Goal: Task Accomplishment & Management: Complete application form

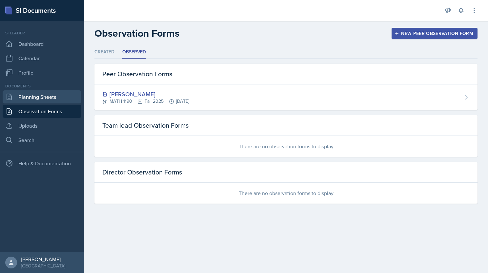
click at [29, 97] on link "Planning Sheets" at bounding box center [42, 96] width 79 height 13
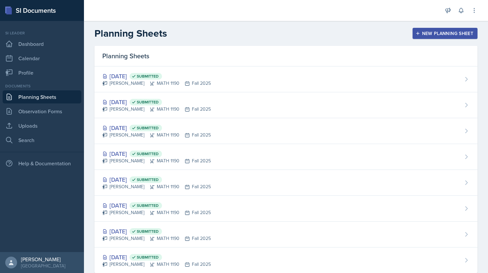
click at [458, 34] on div "New Planning Sheet" at bounding box center [445, 33] width 56 height 5
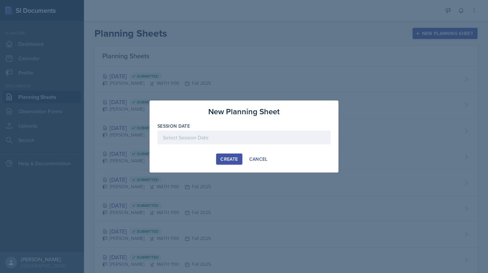
click at [231, 158] on div "Create" at bounding box center [228, 159] width 17 height 5
click at [224, 144] on div at bounding box center [243, 138] width 173 height 14
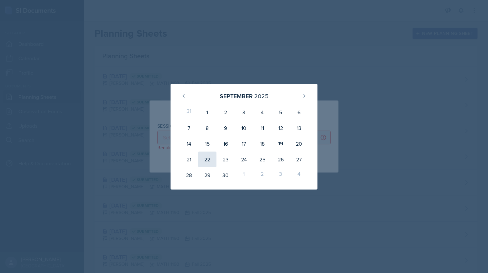
click at [209, 158] on div "22" at bounding box center [207, 160] width 18 height 16
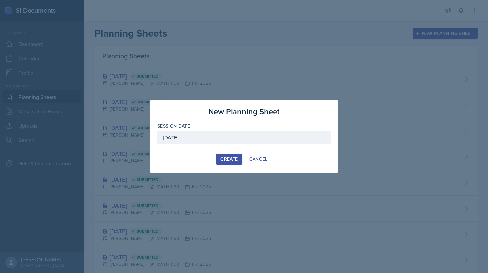
click at [195, 135] on div "[DATE]" at bounding box center [243, 138] width 173 height 14
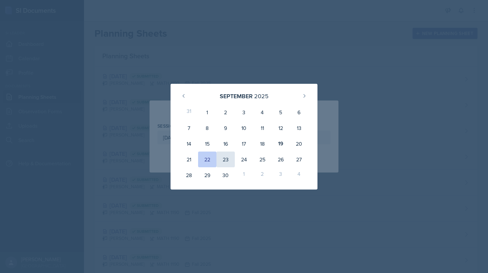
click at [227, 157] on div "23" at bounding box center [225, 160] width 18 height 16
type input "[DATE]"
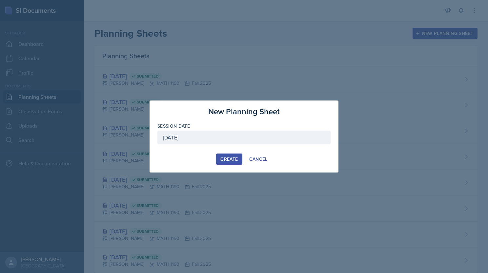
click at [235, 160] on div "Create" at bounding box center [228, 159] width 17 height 5
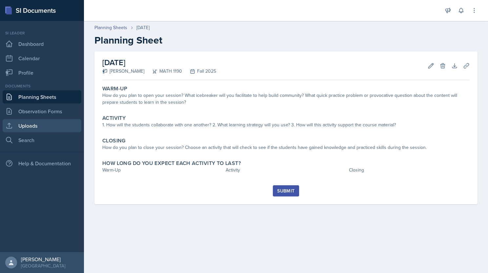
click at [36, 125] on link "Uploads" at bounding box center [42, 125] width 79 height 13
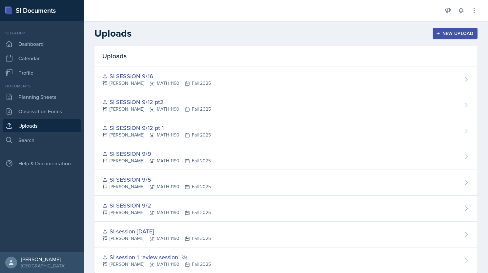
click at [447, 33] on div "New Upload" at bounding box center [455, 33] width 36 height 5
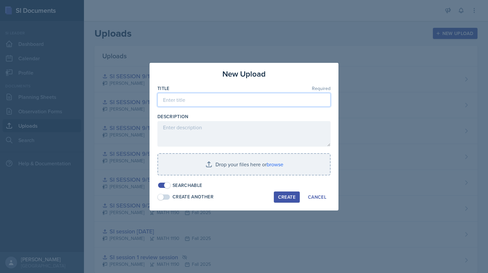
click at [213, 102] on input at bounding box center [243, 100] width 173 height 14
click at [198, 99] on input "SI SESSION 9?23" at bounding box center [243, 100] width 173 height 14
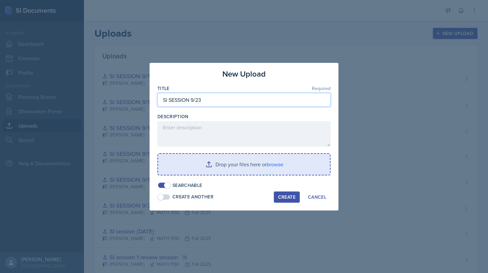
type input "SI SESSION 9/23"
click at [200, 162] on input "file" at bounding box center [244, 164] width 172 height 21
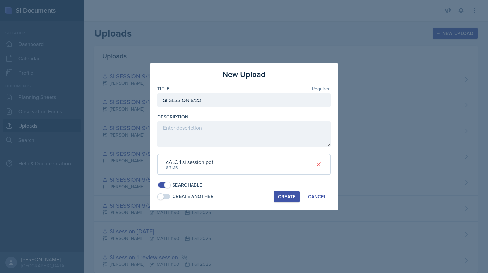
click at [282, 196] on div "Create" at bounding box center [286, 196] width 17 height 5
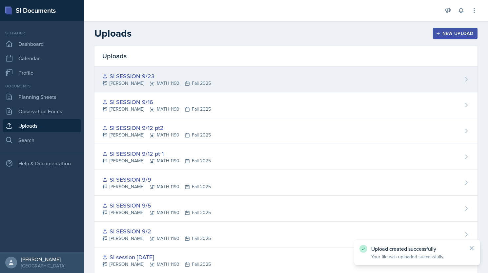
click at [235, 87] on div "SI SESSION 9/23 [PERSON_NAME] MATH 1190 Fall 2025" at bounding box center [285, 80] width 383 height 26
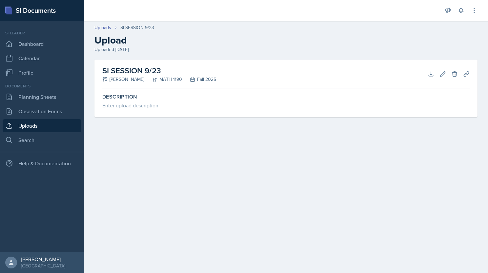
click at [214, 71] on h2 "SI SESSION 9/23" at bounding box center [159, 71] width 114 height 12
click at [153, 72] on h2 "SI SESSION 9/23" at bounding box center [159, 71] width 114 height 12
click at [30, 100] on link "Planning Sheets" at bounding box center [42, 96] width 79 height 13
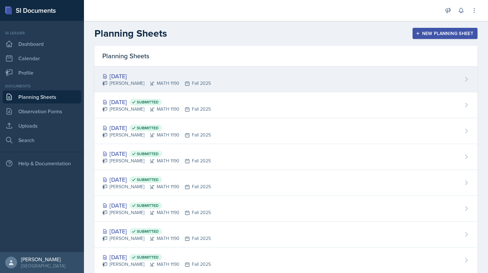
click at [211, 81] on div "[PERSON_NAME] MATH 1190 Fall 2025" at bounding box center [156, 83] width 109 height 7
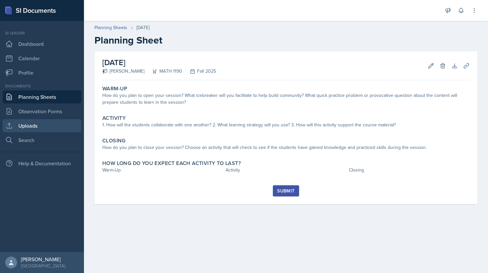
click at [41, 125] on link "Uploads" at bounding box center [42, 125] width 79 height 13
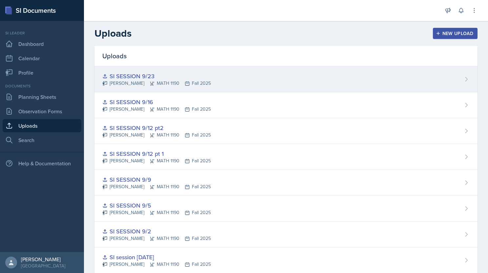
click at [262, 74] on div "SI SESSION 9/23 [PERSON_NAME] MATH 1190 Fall 2025" at bounding box center [285, 80] width 383 height 26
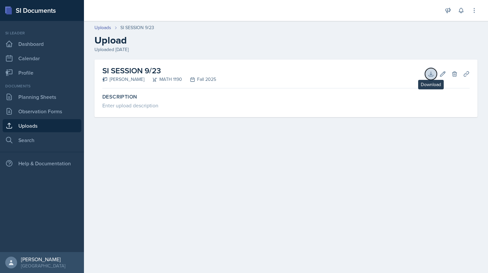
click at [429, 75] on icon at bounding box center [431, 74] width 4 height 4
click at [33, 100] on link "Planning Sheets" at bounding box center [42, 96] width 79 height 13
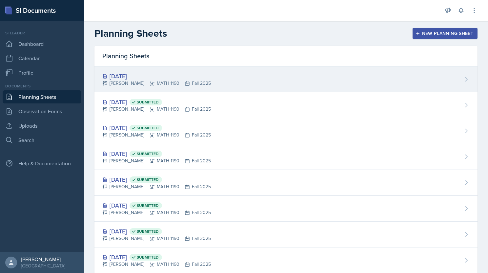
click at [245, 79] on div "[DATE] [PERSON_NAME] MATH 1190 Fall 2025" at bounding box center [285, 80] width 383 height 26
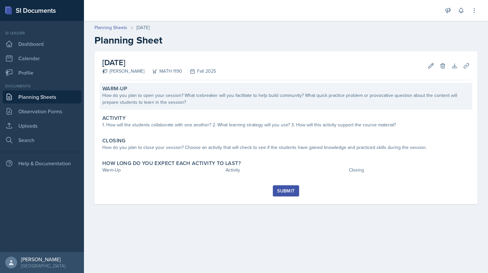
click at [219, 105] on div "How do you plan to open your session? What icebreaker will you facilitate to he…" at bounding box center [285, 99] width 367 height 14
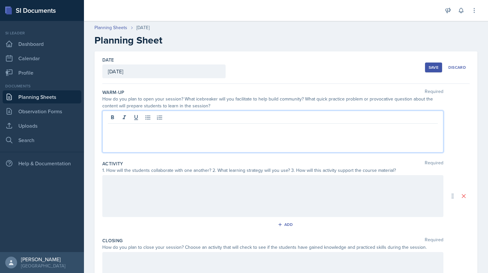
click at [200, 119] on div at bounding box center [272, 132] width 341 height 42
click at [400, 129] on p "I plan on starting with basic derivatives and slowly moving to somewhat harder …" at bounding box center [273, 129] width 330 height 8
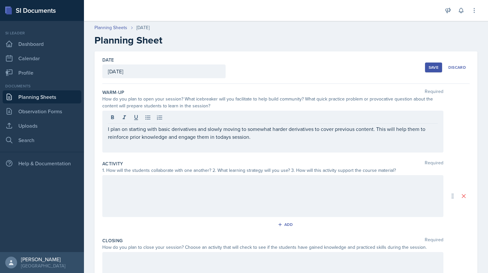
click at [213, 195] on div at bounding box center [272, 196] width 341 height 42
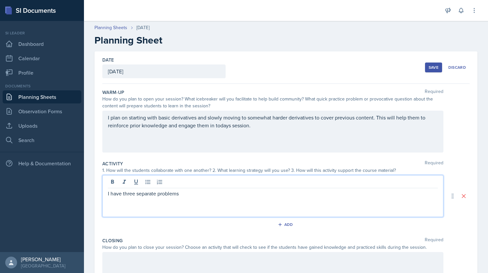
click at [190, 194] on p "I have three separate problems" at bounding box center [273, 194] width 330 height 8
click at [359, 199] on div "I have three separate problems. I will group the students into groups and they …" at bounding box center [272, 196] width 341 height 42
click at [355, 196] on p "I have three separate problems. I will group the students into groups and they …" at bounding box center [273, 194] width 330 height 8
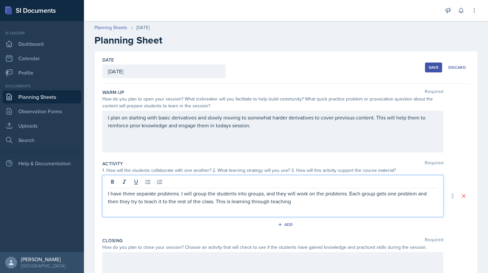
click at [304, 203] on p "I have three separate problems. I will group the students into groups, and they…" at bounding box center [273, 198] width 330 height 16
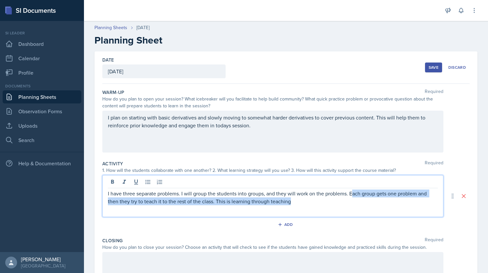
drag, startPoint x: 352, startPoint y: 193, endPoint x: 362, endPoint y: 216, distance: 25.1
click at [362, 216] on div "I have three separate problems. I will group the students into groups, and they…" at bounding box center [272, 196] width 341 height 42
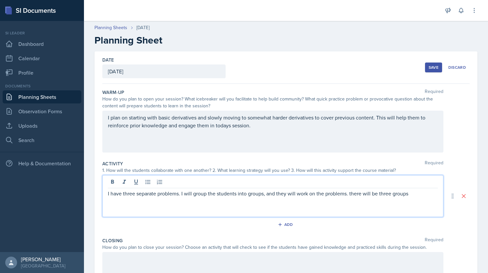
click at [350, 194] on p "I have three separate problems. I will group the students into groups, and they…" at bounding box center [273, 194] width 330 height 8
click at [419, 194] on p "I have three separate problems. I will group the students into groups, and they…" at bounding box center [273, 194] width 330 height 8
click at [427, 196] on p "I have three separate problems. I will group the students into groups, and they…" at bounding box center [273, 194] width 330 height 8
click at [148, 202] on p "I have three separate problems. I will group the students into groups, and they…" at bounding box center [273, 198] width 330 height 16
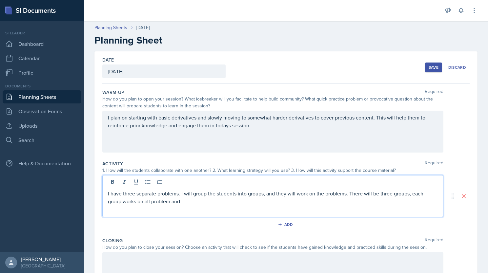
click at [175, 202] on p "I have three separate problems. I will group the students into groups, and they…" at bounding box center [273, 198] width 330 height 16
click at [259, 207] on div "I have three separate problems. I will group the students into groups, and they…" at bounding box center [272, 196] width 341 height 42
click at [251, 201] on p "I have three separate problems. I will group the students into groups, and they…" at bounding box center [273, 198] width 330 height 16
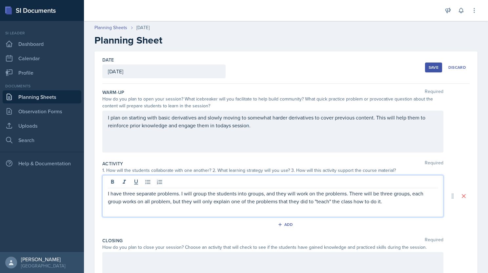
click at [397, 204] on p "I have three separate problems. I will group the students into groups, and they…" at bounding box center [273, 198] width 330 height 16
click at [239, 209] on p "I have three separate problems. I will group the students into groups, and they…" at bounding box center [273, 202] width 330 height 24
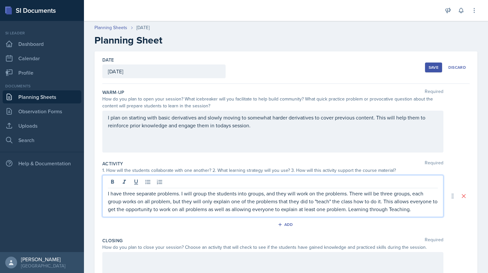
click at [397, 210] on p "I have three separate problems. I will group the students into groups, and they…" at bounding box center [273, 202] width 330 height 24
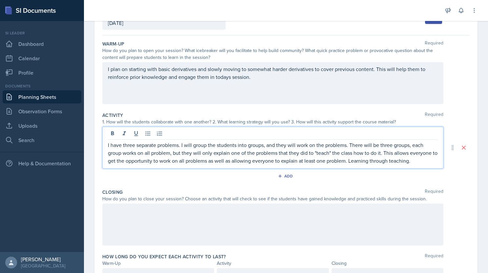
scroll to position [60, 0]
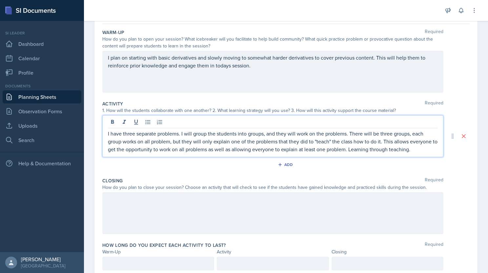
click at [315, 203] on p at bounding box center [273, 199] width 330 height 8
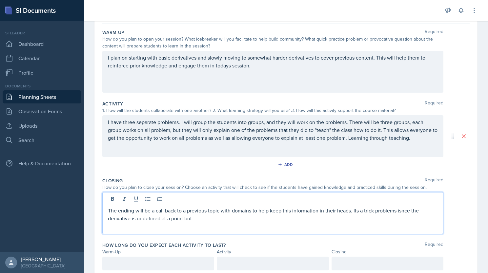
click at [203, 218] on p "The ending will be a call back to a previous topic with domains to help keep th…" at bounding box center [273, 215] width 330 height 16
click at [202, 218] on p "The ending will be a call back to a previous topic with domains to help keep th…" at bounding box center [273, 215] width 330 height 16
click at [299, 221] on p "The ending will be a call back to a previous topic with domains to help keep th…" at bounding box center [273, 215] width 330 height 16
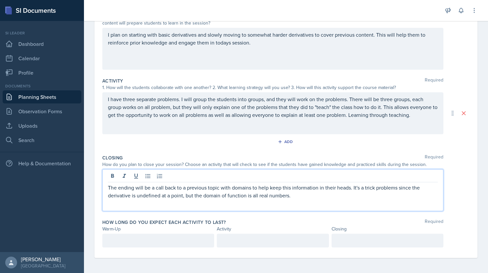
scroll to position [94, 0]
click at [164, 240] on p at bounding box center [158, 240] width 101 height 8
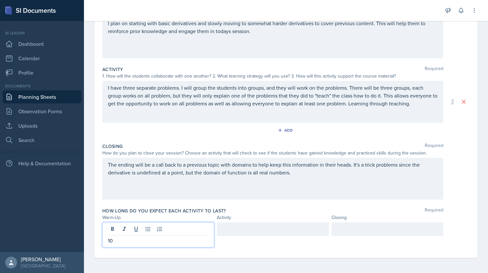
click at [228, 232] on div at bounding box center [273, 230] width 112 height 14
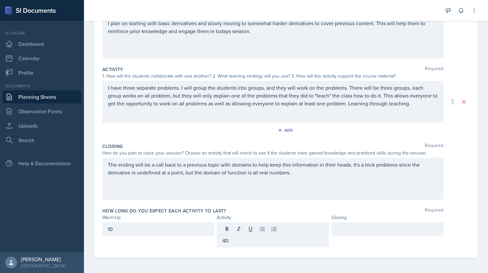
click at [350, 235] on div at bounding box center [387, 230] width 112 height 14
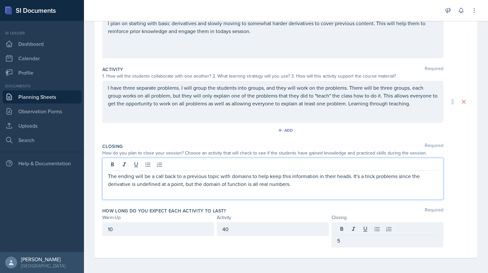
click at [374, 165] on div "The ending will be a call back to a previous topic with domains to help keep th…" at bounding box center [272, 179] width 341 height 42
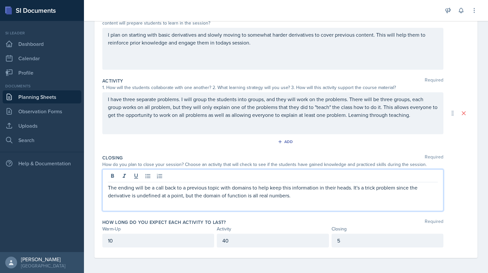
click at [307, 198] on p "The ending will be a call back to a previous topic with domains to help keep th…" at bounding box center [273, 192] width 330 height 16
click at [185, 203] on p "The ending will be a call back to a previous topic with domains to help keep th…" at bounding box center [273, 196] width 330 height 24
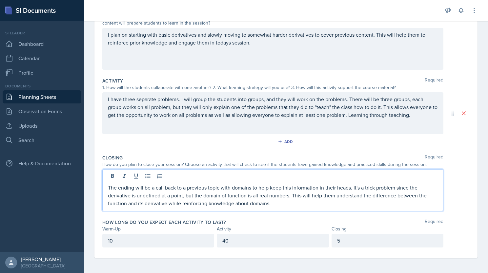
click at [165, 203] on p "The ending will be a call back to a previous topic with domains to help keep th…" at bounding box center [273, 196] width 330 height 24
click at [355, 204] on p "The ending will be a call back to a previous topic with domains to help keep th…" at bounding box center [273, 196] width 330 height 24
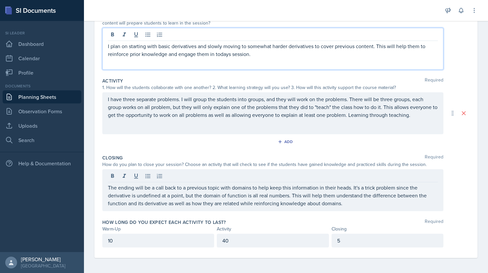
click at [224, 41] on div "I plan on starting with basic derivatives and slowly moving to somewhat harder …" at bounding box center [272, 49] width 341 height 42
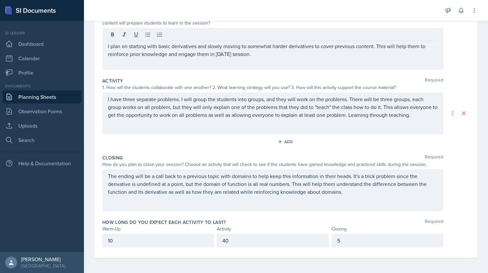
click at [327, 195] on div "The ending will be a call back to a previous topic with domains to help keep th…" at bounding box center [272, 191] width 341 height 42
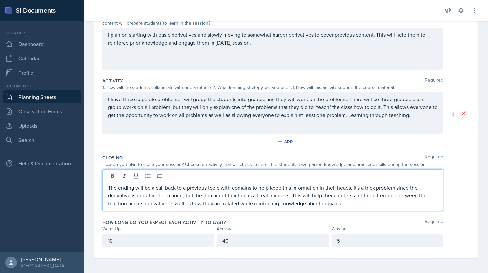
scroll to position [0, 0]
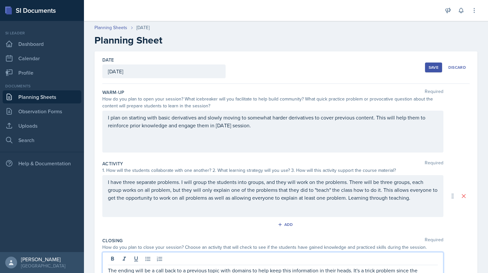
click at [429, 67] on div "Save" at bounding box center [434, 67] width 10 height 5
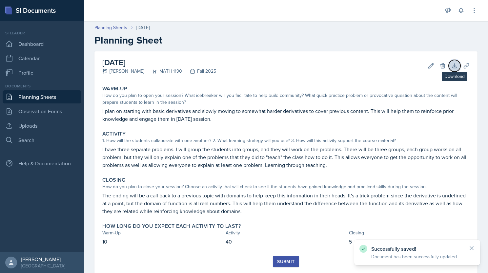
click at [451, 69] on icon at bounding box center [454, 66] width 7 height 7
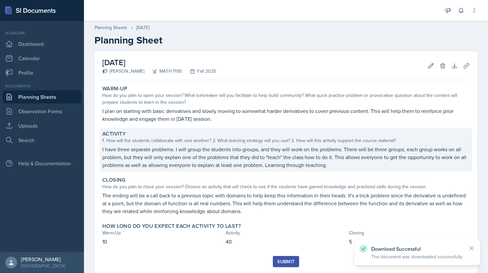
click at [331, 156] on p "I have three separate problems. I will group the students into groups, and they…" at bounding box center [285, 158] width 367 height 24
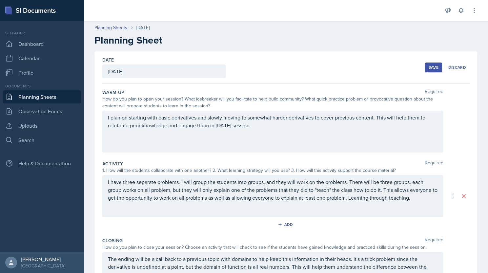
click at [431, 69] on div "Save" at bounding box center [434, 67] width 10 height 5
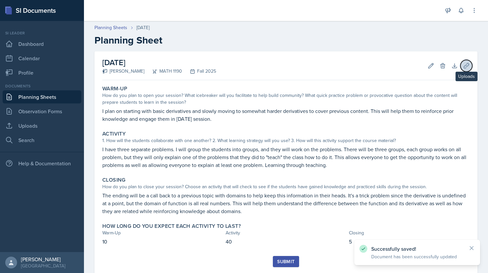
click at [463, 66] on icon at bounding box center [466, 66] width 7 height 7
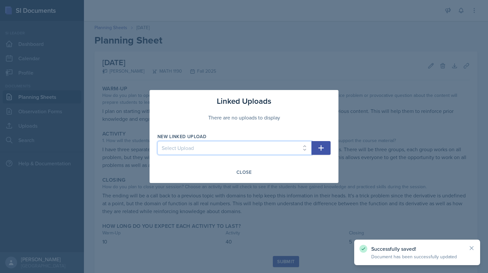
click at [250, 149] on select "Select Upload SI session 1 review session SI session [DATE] SI SESSION 9/2 SI S…" at bounding box center [234, 148] width 154 height 14
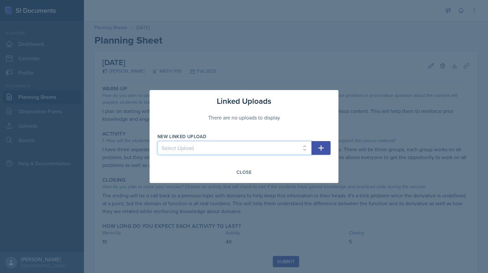
select select "41ca9619-92ce-4c65-96b9-6437e8bcddb3"
click at [157, 141] on select "Select Upload SI session 1 review session SI session [DATE] SI SESSION 9/2 SI S…" at bounding box center [234, 148] width 154 height 14
click at [322, 151] on icon "button" at bounding box center [321, 148] width 8 height 8
select select
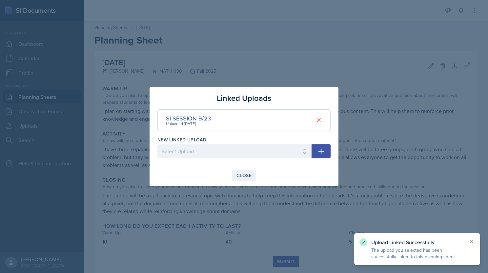
click at [247, 174] on div "Close" at bounding box center [243, 175] width 15 height 5
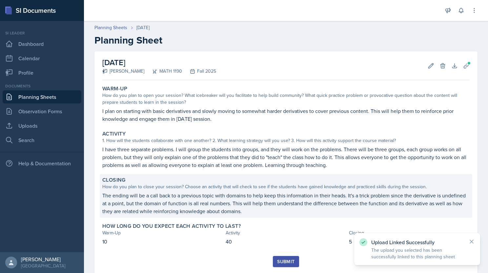
scroll to position [17, 0]
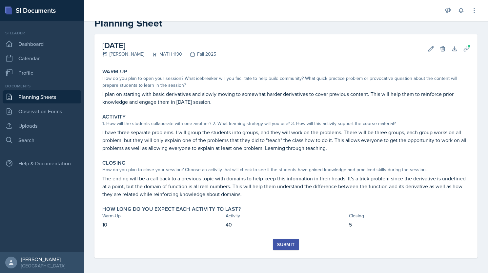
click at [284, 242] on div "Submit" at bounding box center [285, 244] width 17 height 5
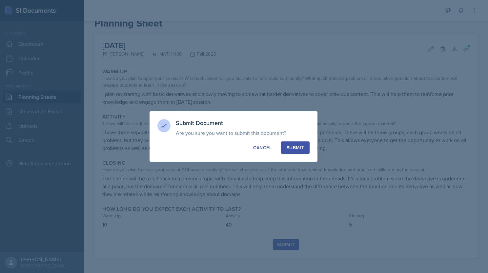
click at [297, 145] on div "Submit" at bounding box center [295, 148] width 17 height 7
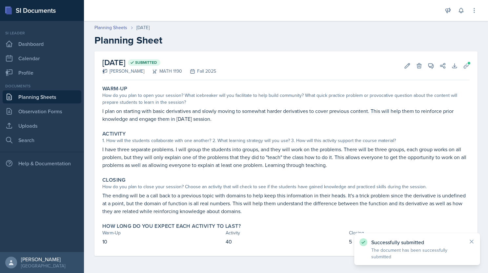
scroll to position [0, 0]
click at [46, 95] on link "Planning Sheets" at bounding box center [42, 96] width 79 height 13
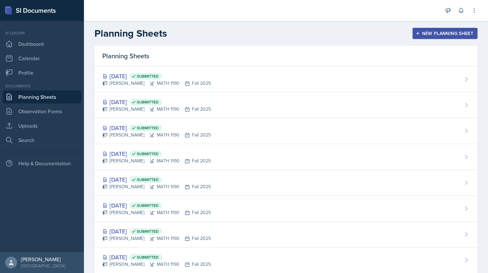
click at [422, 33] on div "New Planning Sheet" at bounding box center [445, 33] width 56 height 5
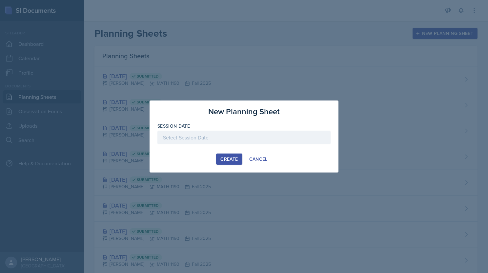
click at [230, 158] on div "Create" at bounding box center [228, 159] width 17 height 5
click at [225, 144] on div at bounding box center [243, 138] width 173 height 14
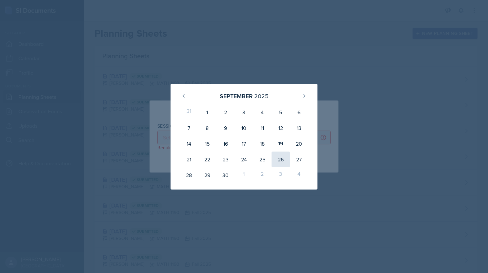
click at [283, 158] on div "26" at bounding box center [280, 160] width 18 height 16
type input "[DATE]"
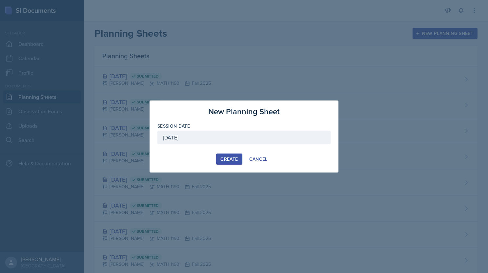
click at [234, 163] on button "Create" at bounding box center [229, 159] width 26 height 11
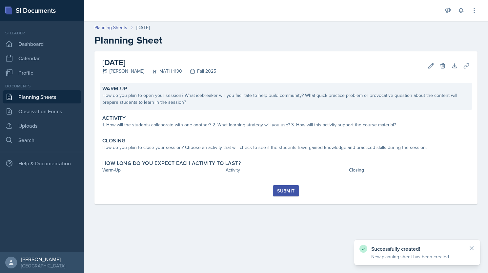
click at [160, 101] on div "How do you plan to open your session? What icebreaker will you facilitate to he…" at bounding box center [285, 99] width 367 height 14
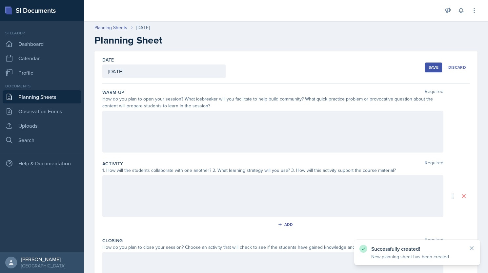
click at [136, 116] on div at bounding box center [272, 132] width 341 height 42
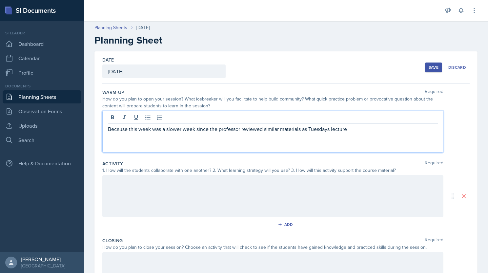
click at [351, 130] on p "Because this week was a slower week since the professor reviewed similar materi…" at bounding box center [273, 129] width 330 height 8
drag, startPoint x: 130, startPoint y: 128, endPoint x: 94, endPoint y: 135, distance: 36.5
click at [94, 135] on div "Date [DATE] [DATE] 31 1 2 3 4 5 6 7 8 9 10 11 12 13 14 15 16 17 18 19 20 21 22 …" at bounding box center [286, 204] width 404 height 306
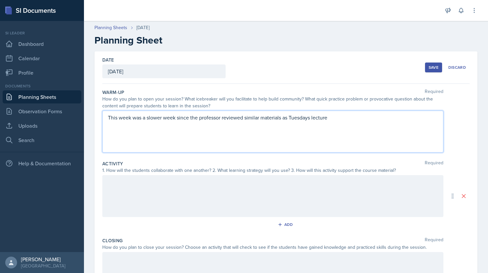
click at [179, 118] on p "This week was a slower week since the professor reviewed similar materials as T…" at bounding box center [273, 118] width 330 height 8
click at [348, 118] on p "This week was a slower week because the professor reviewed similar materials as…" at bounding box center [273, 118] width 330 height 8
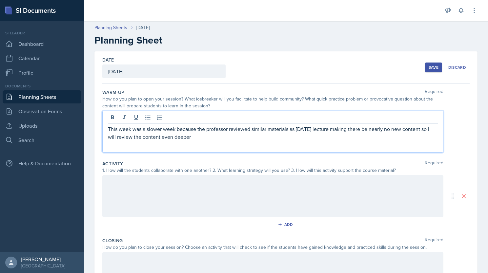
click at [208, 136] on p "This week was a slower week because the professor reviewed similar materials as…" at bounding box center [273, 133] width 330 height 16
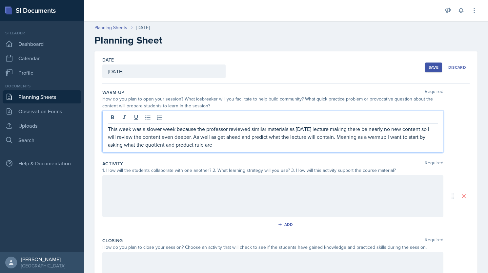
click at [230, 146] on p "This week was a slower week because the professor reviewed similar materials as…" at bounding box center [273, 137] width 330 height 24
click at [254, 190] on div at bounding box center [272, 196] width 341 height 42
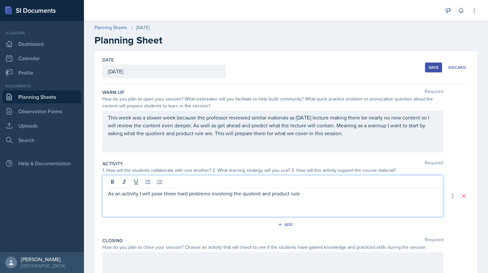
click at [168, 193] on p "As an activity I will pose three hard problems involving the quotent and produc…" at bounding box center [273, 194] width 330 height 8
click at [316, 197] on p "As an activity I will pose four hard problems involving the quotient and produc…" at bounding box center [273, 194] width 330 height 8
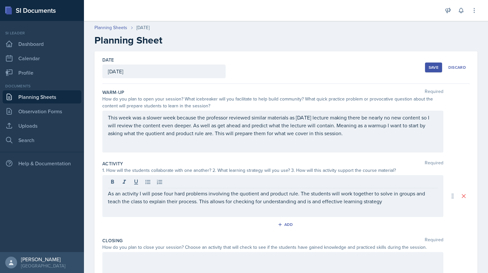
click at [402, 205] on div "As an activity I will pose four hard problems involving the quotient and produc…" at bounding box center [272, 196] width 341 height 42
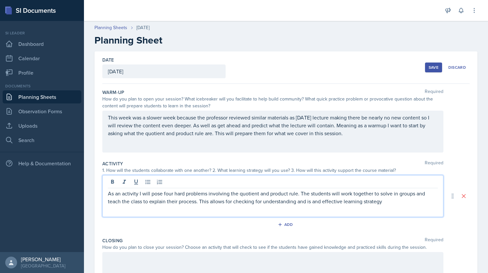
click at [390, 203] on p "As an activity I will pose four hard problems involving the quotient and produc…" at bounding box center [273, 198] width 330 height 16
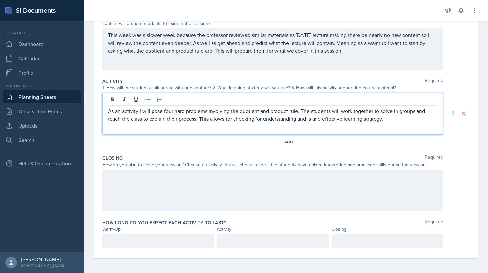
scroll to position [83, 0]
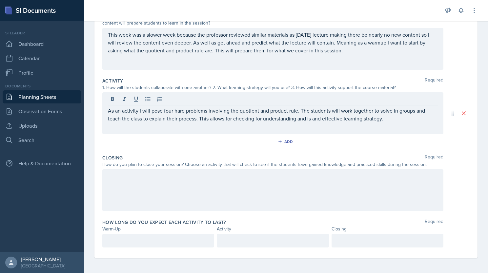
click at [279, 194] on div at bounding box center [272, 191] width 341 height 42
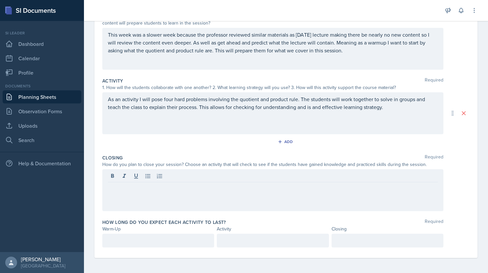
click at [181, 245] on div at bounding box center [158, 241] width 112 height 14
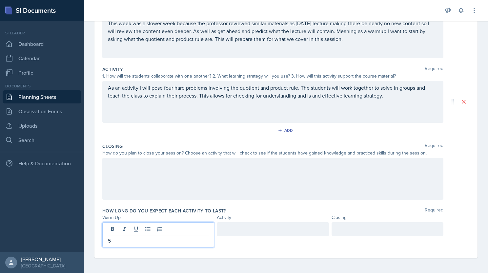
click at [253, 229] on div at bounding box center [273, 230] width 112 height 14
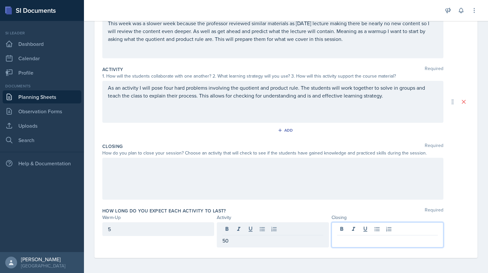
click at [343, 228] on div at bounding box center [387, 235] width 112 height 25
click at [248, 196] on div at bounding box center [272, 179] width 341 height 42
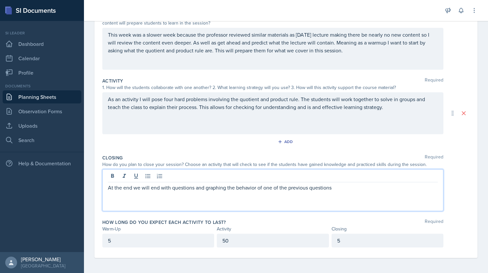
click at [335, 189] on p "At the end we will end with questions and graphing the behavior of one of the p…" at bounding box center [273, 188] width 330 height 8
click at [194, 198] on p "At the end we will end with questions and graphing the behavior of one of the p…" at bounding box center [273, 192] width 330 height 16
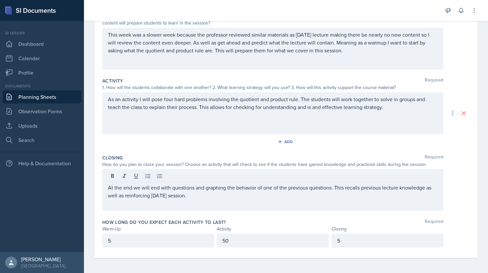
click at [213, 199] on div "At the end we will end with questions and graphing the behavior of one of the p…" at bounding box center [272, 191] width 341 height 42
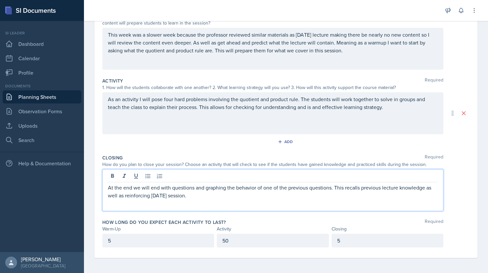
click at [197, 194] on p "At the end we will end with questions and graphing the behavior of one of the p…" at bounding box center [273, 192] width 330 height 16
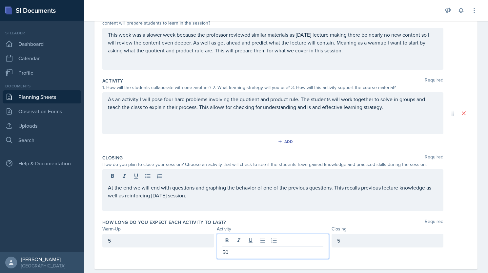
scroll to position [94, 0]
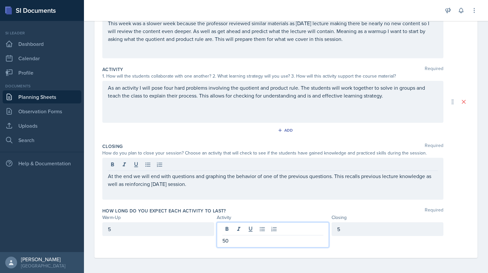
click at [236, 240] on p "50" at bounding box center [272, 241] width 101 height 8
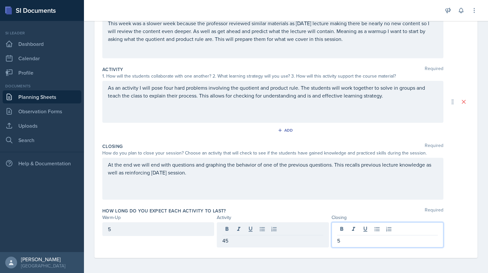
click at [340, 231] on div "5" at bounding box center [387, 235] width 112 height 25
click at [276, 211] on div "How long do you expect each activity to last? Required" at bounding box center [285, 211] width 367 height 7
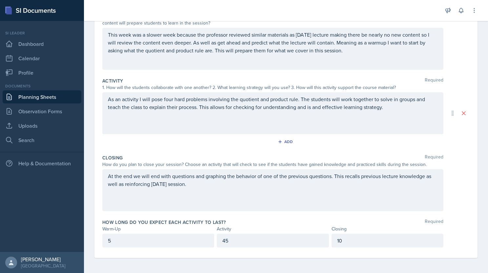
scroll to position [0, 0]
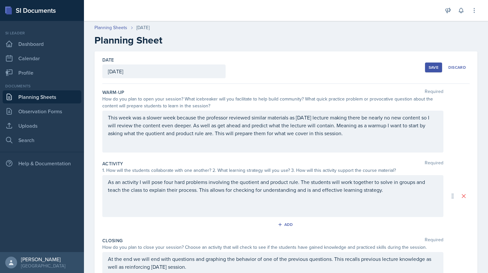
click at [432, 66] on div "Save" at bounding box center [434, 67] width 10 height 5
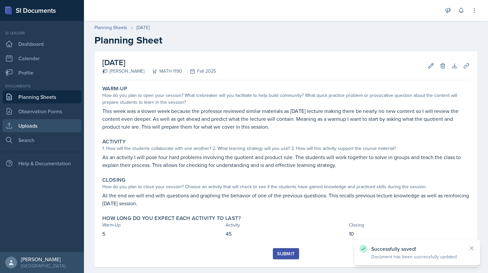
click at [38, 126] on link "Uploads" at bounding box center [42, 125] width 79 height 13
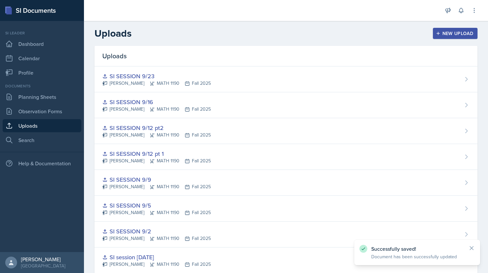
click at [455, 35] on div "New Upload" at bounding box center [455, 33] width 36 height 5
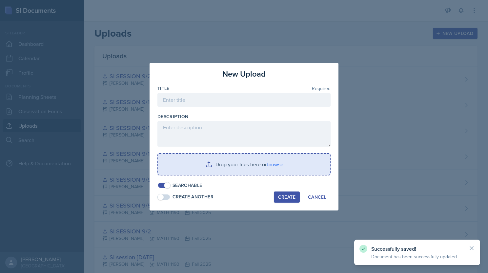
click at [199, 163] on input "file" at bounding box center [244, 164] width 172 height 21
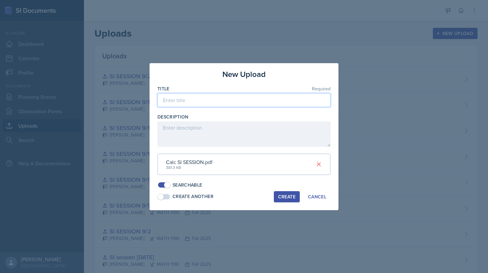
click at [179, 100] on input at bounding box center [243, 100] width 173 height 14
click at [209, 103] on input "SI SESSION" at bounding box center [243, 100] width 173 height 14
type input "SI SESSION 9/26"
click at [281, 197] on div "Create" at bounding box center [286, 196] width 17 height 5
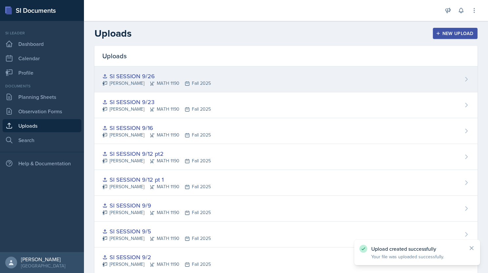
click at [181, 78] on div "SI SESSION 9/26" at bounding box center [156, 76] width 109 height 9
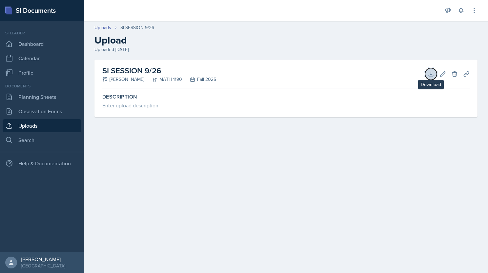
click at [429, 74] on icon at bounding box center [431, 74] width 7 height 7
click at [44, 99] on link "Planning Sheets" at bounding box center [42, 96] width 79 height 13
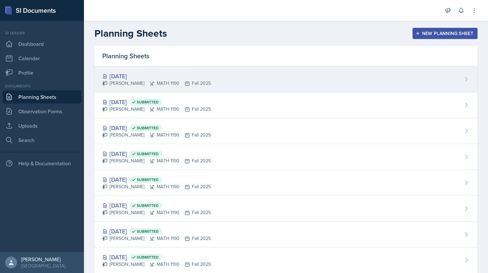
click at [193, 78] on div "[DATE]" at bounding box center [156, 76] width 109 height 9
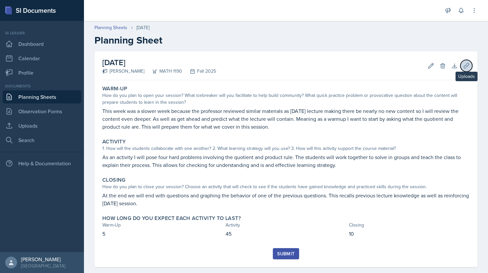
click at [463, 68] on icon at bounding box center [466, 66] width 7 height 7
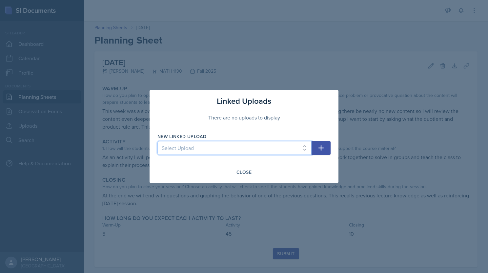
click at [230, 149] on select "Select Upload SI session 1 review session SI session [DATE] SI SESSION 9/2 SI S…" at bounding box center [234, 148] width 154 height 14
select select "1518f16b-ac11-4ea8-928c-b209308bf686"
click at [157, 141] on select "Select Upload SI session 1 review session SI session [DATE] SI SESSION 9/2 SI S…" at bounding box center [234, 148] width 154 height 14
click at [322, 147] on icon "button" at bounding box center [321, 148] width 8 height 8
select select
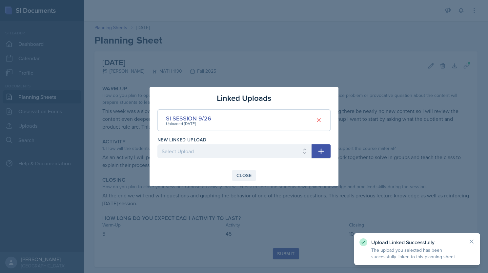
click at [246, 175] on div "Close" at bounding box center [243, 175] width 15 height 5
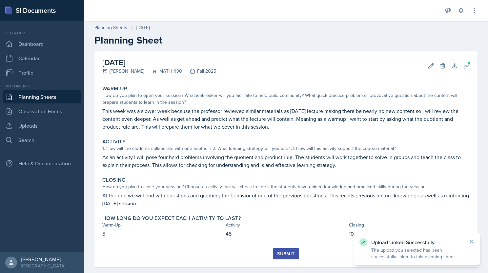
scroll to position [9, 0]
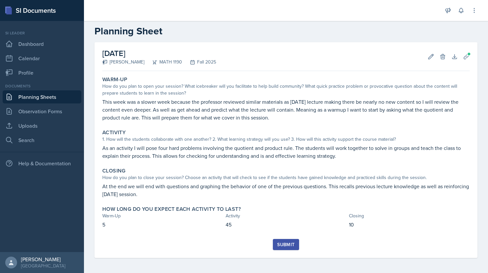
click at [283, 242] on div "Submit" at bounding box center [285, 244] width 17 height 5
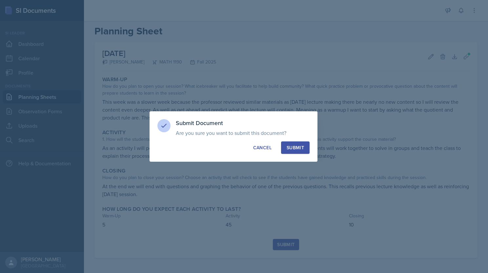
click at [301, 146] on div "Submit" at bounding box center [295, 148] width 17 height 7
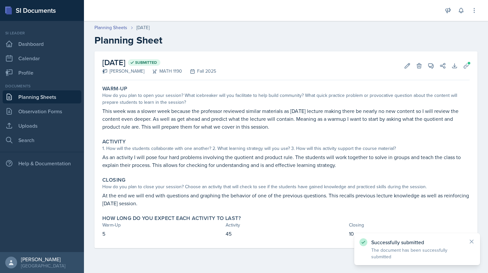
scroll to position [0, 0]
click at [27, 100] on link "Planning Sheets" at bounding box center [42, 96] width 79 height 13
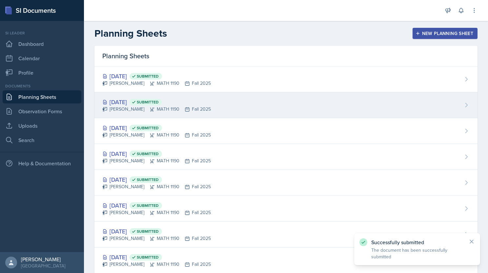
click at [242, 108] on div "[DATE] Submitted [PERSON_NAME] MATH 1190 Fall 2025" at bounding box center [285, 105] width 383 height 26
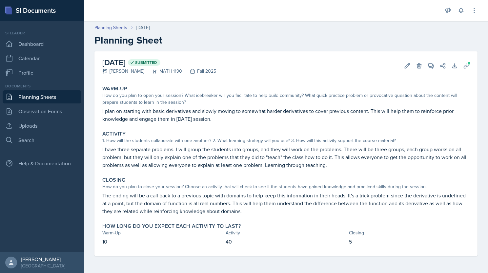
click at [231, 242] on p "40" at bounding box center [286, 242] width 121 height 8
drag, startPoint x: 223, startPoint y: 241, endPoint x: 244, endPoint y: 243, distance: 20.8
click at [244, 243] on div "10 40 5" at bounding box center [285, 242] width 367 height 8
click at [429, 65] on icon at bounding box center [431, 66] width 7 height 7
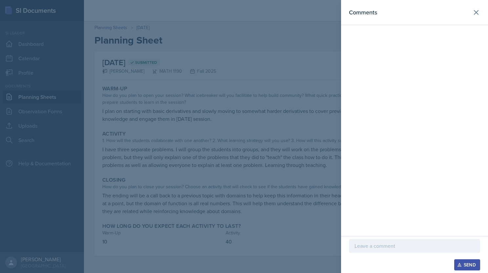
click at [370, 246] on p at bounding box center [414, 246] width 120 height 8
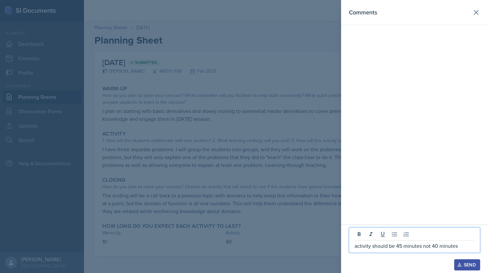
click at [358, 247] on p "activity should be 45 minutes not 40 minutes" at bounding box center [414, 246] width 120 height 8
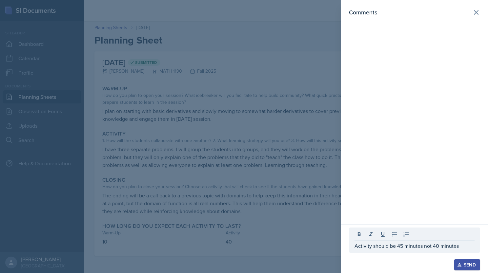
click at [467, 263] on div "Send" at bounding box center [466, 265] width 17 height 5
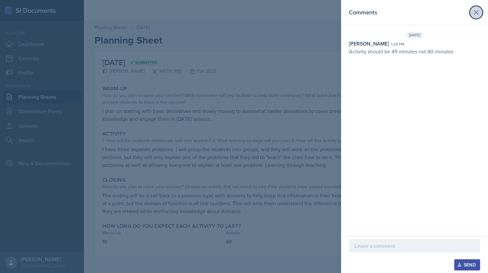
click at [477, 14] on icon at bounding box center [476, 13] width 8 height 8
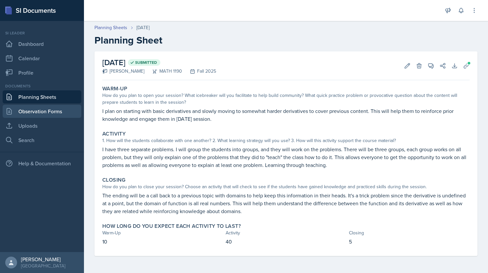
click at [53, 111] on link "Observation Forms" at bounding box center [42, 111] width 79 height 13
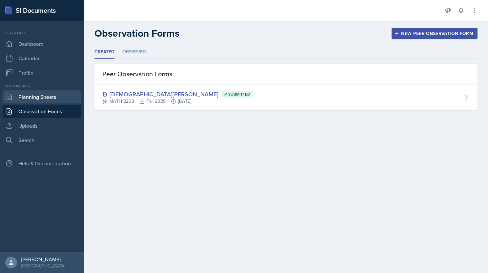
click at [30, 96] on link "Planning Sheets" at bounding box center [42, 96] width 79 height 13
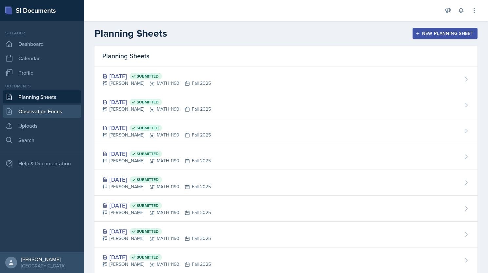
click at [37, 108] on link "Observation Forms" at bounding box center [42, 111] width 79 height 13
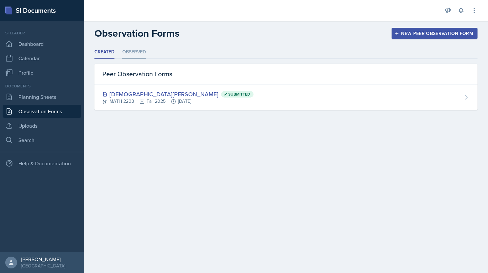
click at [127, 52] on li "Observed" at bounding box center [134, 52] width 24 height 13
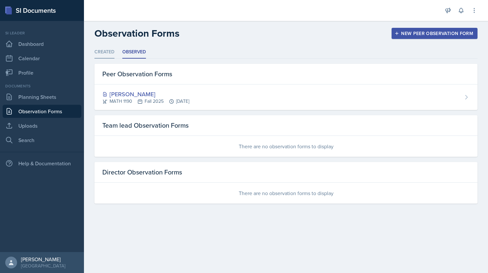
click at [108, 58] on li "Created" at bounding box center [104, 52] width 20 height 13
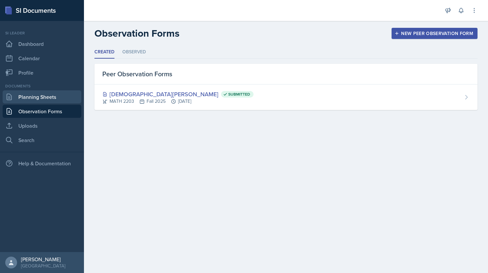
click at [33, 102] on link "Planning Sheets" at bounding box center [42, 96] width 79 height 13
